Goal: Task Accomplishment & Management: Manage account settings

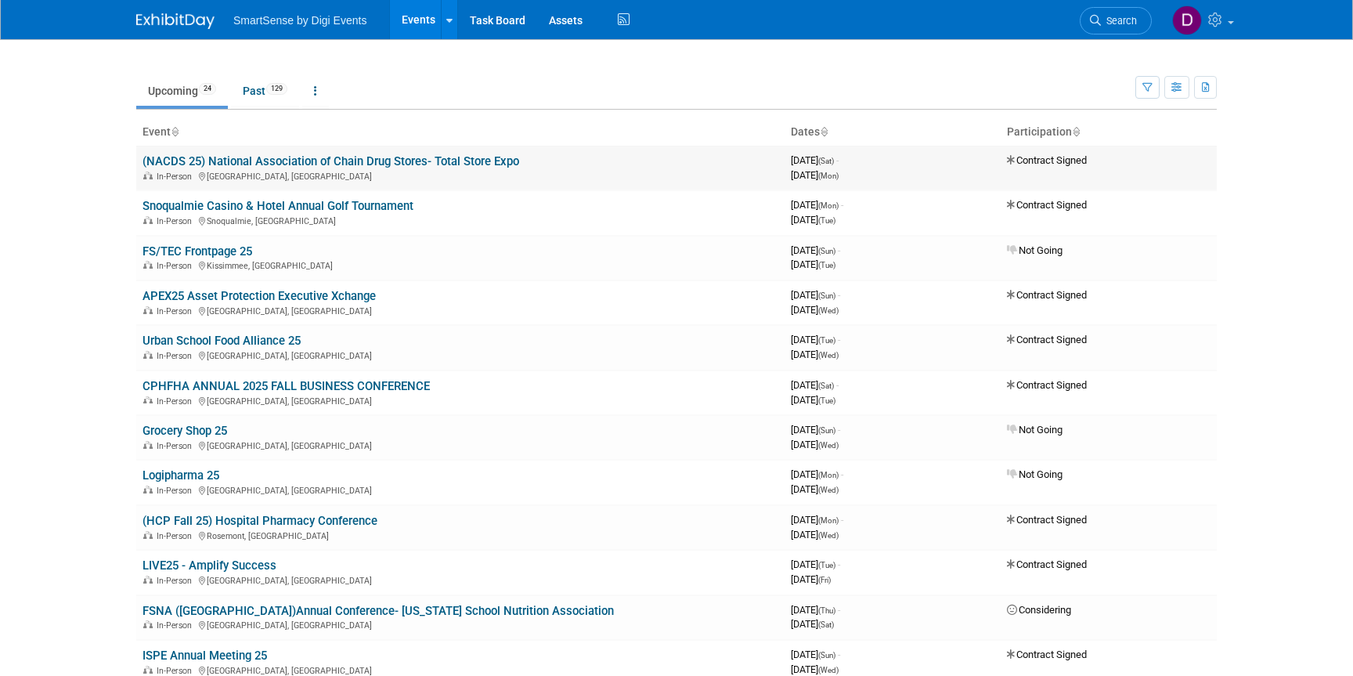
click at [193, 160] on link "(NACDS 25) National Association of Chain Drug Stores- Total Store Expo" at bounding box center [331, 161] width 377 height 14
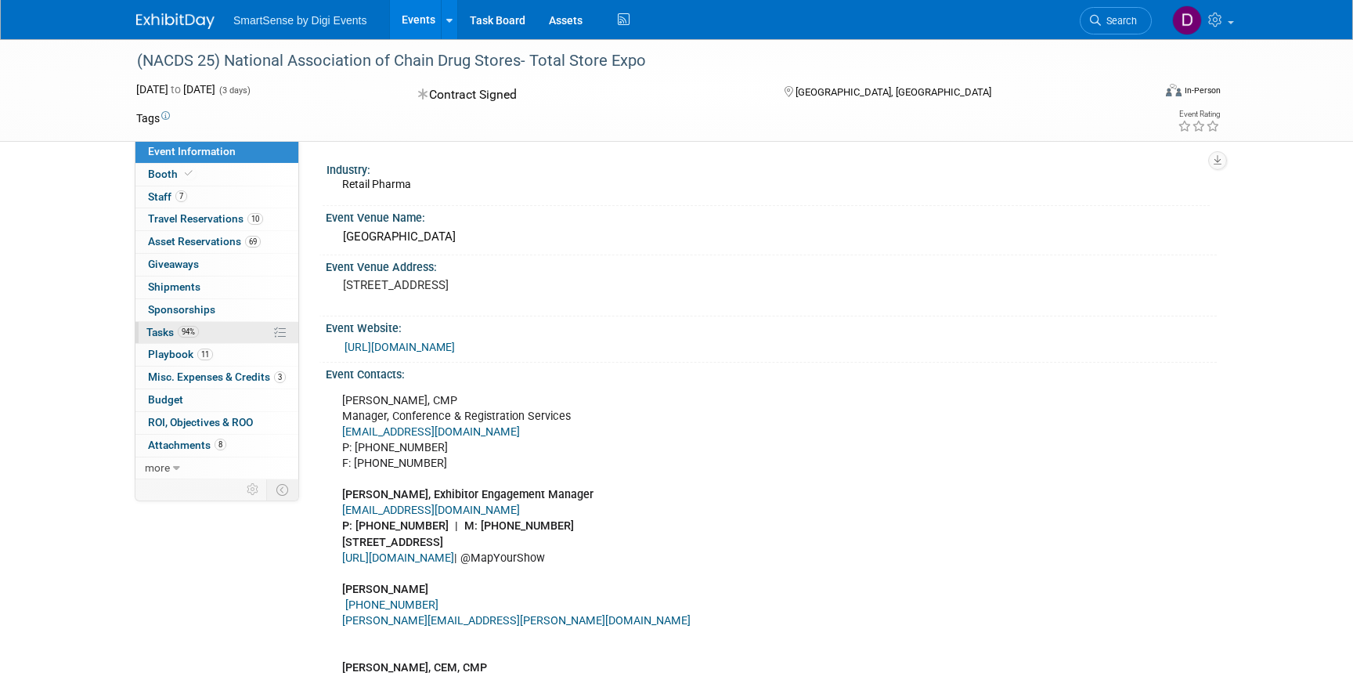
click at [178, 330] on span "Tasks 94%" at bounding box center [172, 332] width 52 height 13
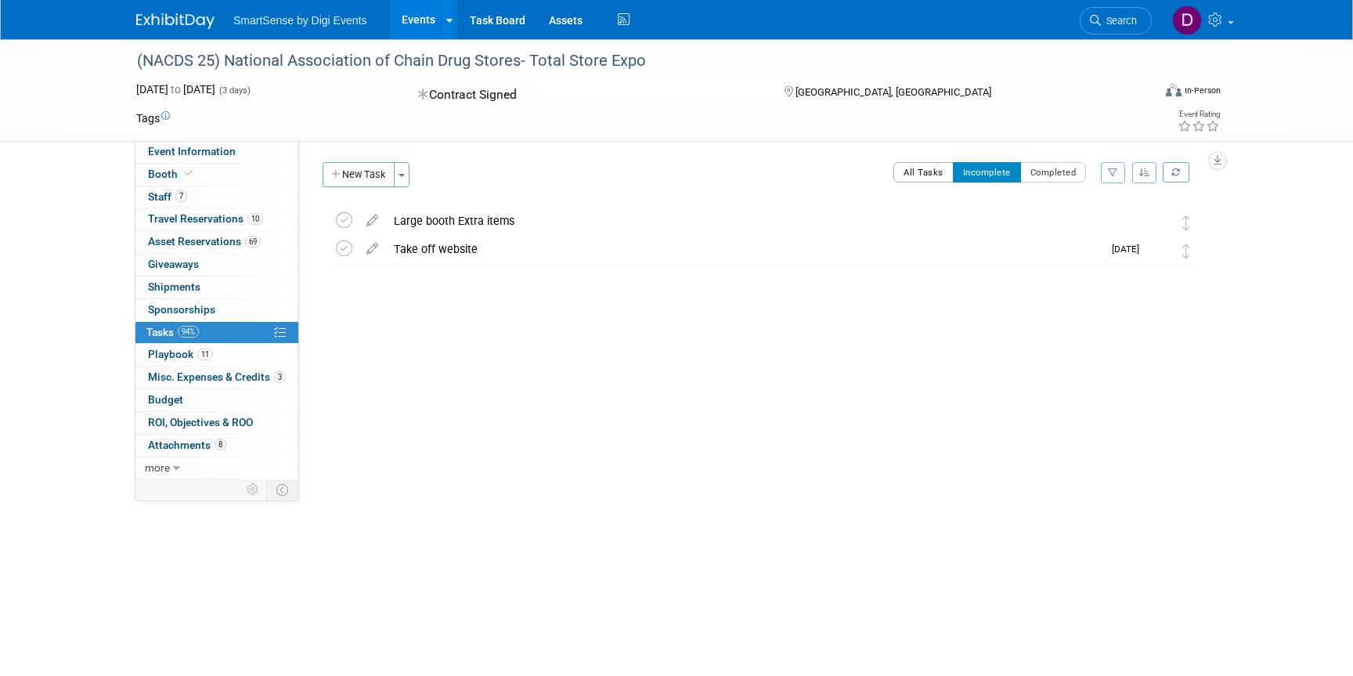
click at [926, 171] on button "All Tasks" at bounding box center [923, 172] width 60 height 20
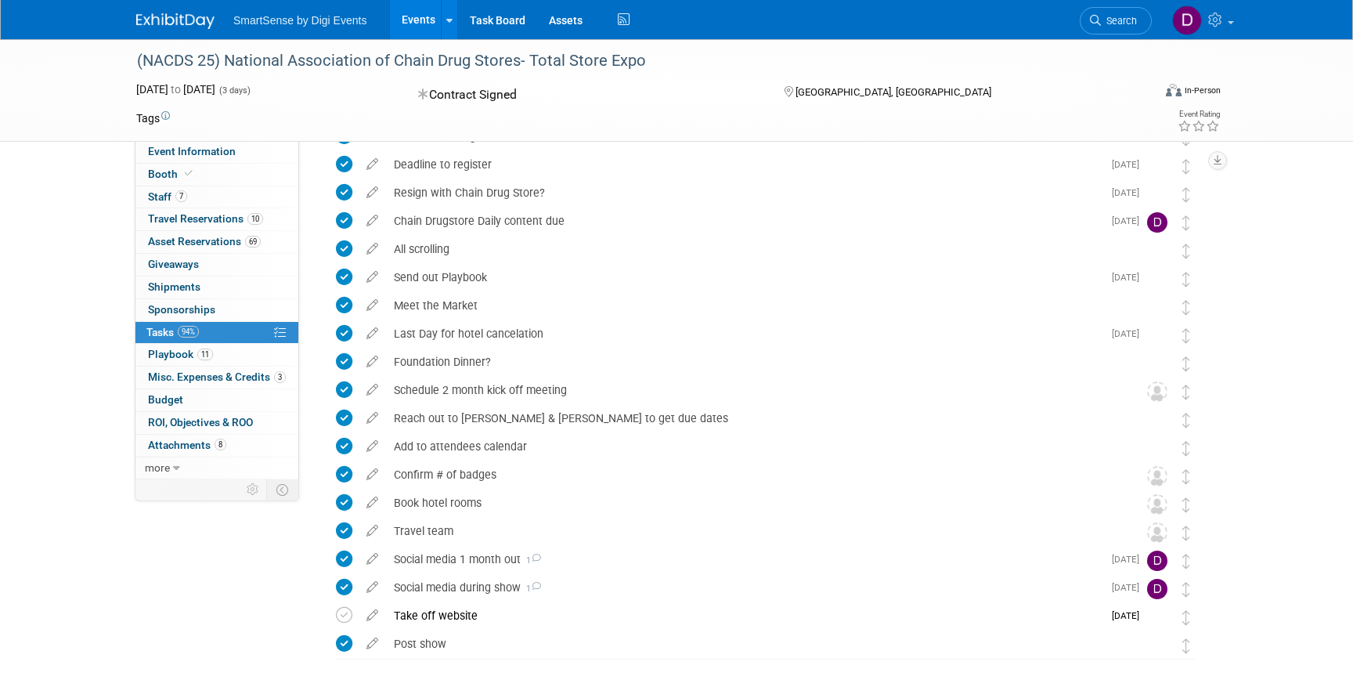
scroll to position [493, 0]
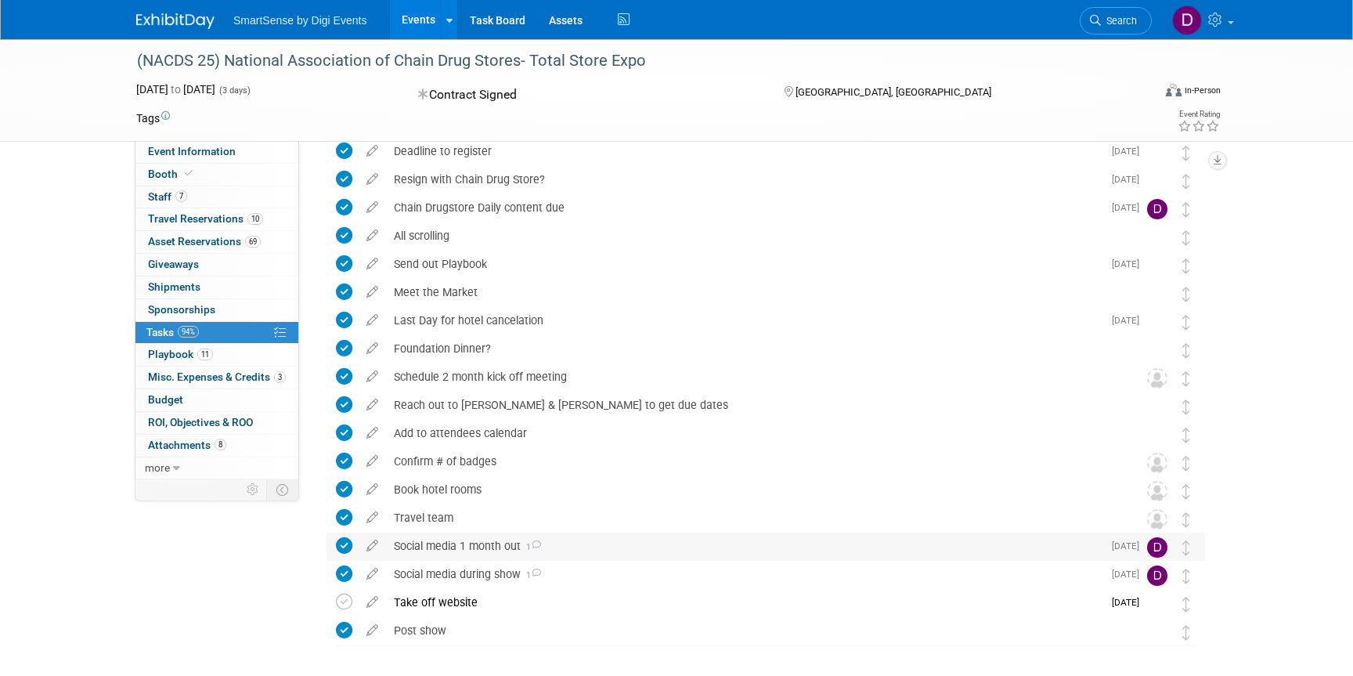
click at [502, 549] on div "Social media 1 month out 1" at bounding box center [744, 545] width 716 height 27
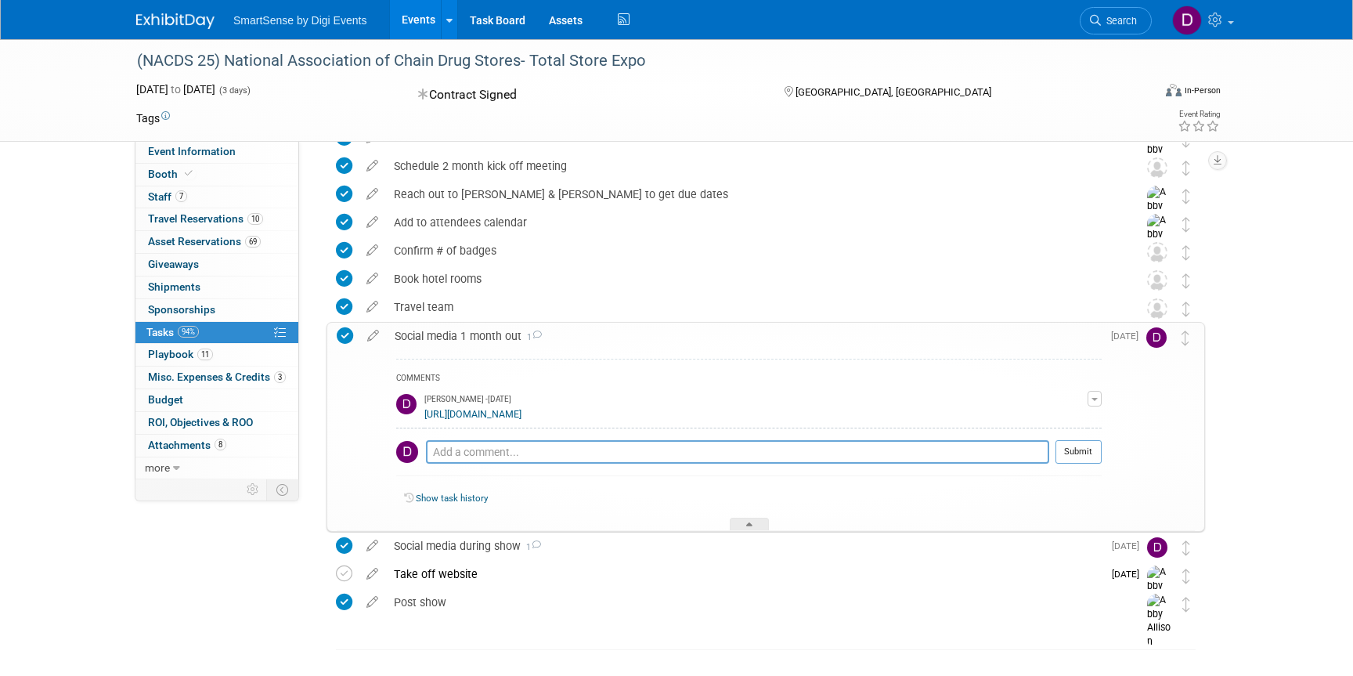
scroll to position [708, 0]
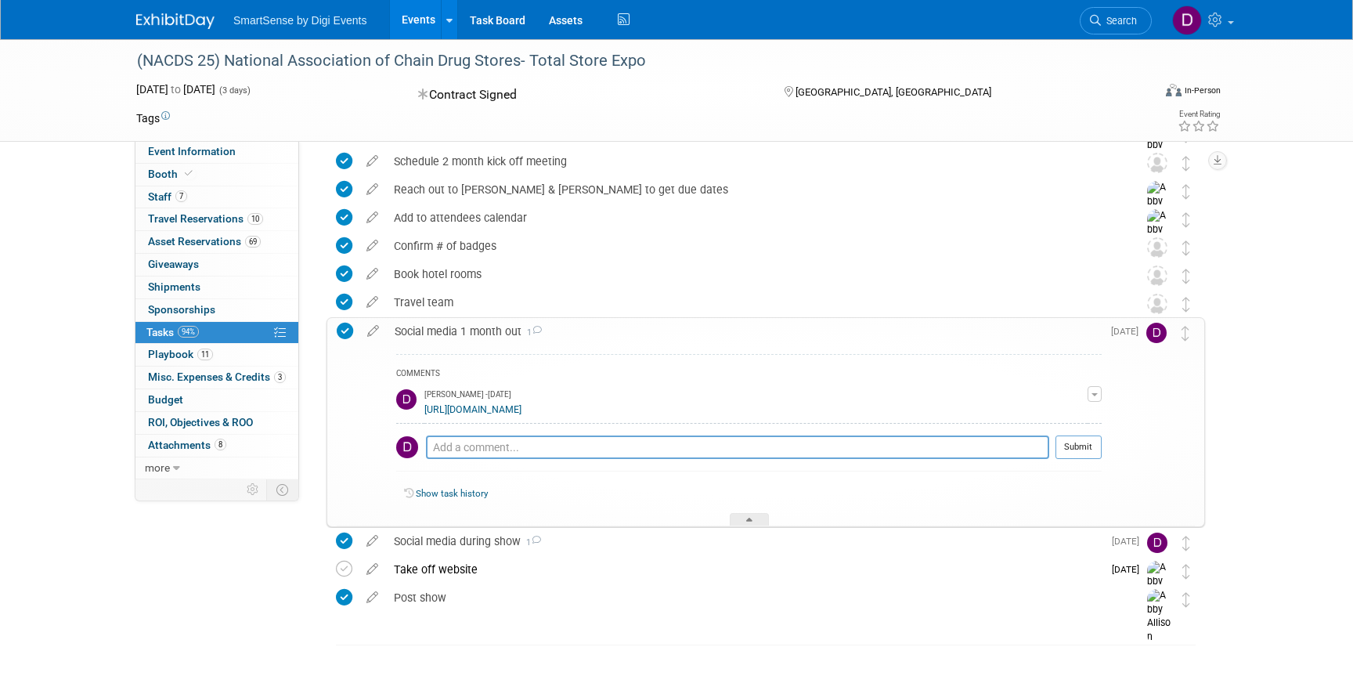
click at [515, 409] on link "https://www.linkedin.com/feed/update/urn:li:ugcPost:7361408847309123585/" at bounding box center [472, 409] width 97 height 11
